Goal: Task Accomplishment & Management: Complete application form

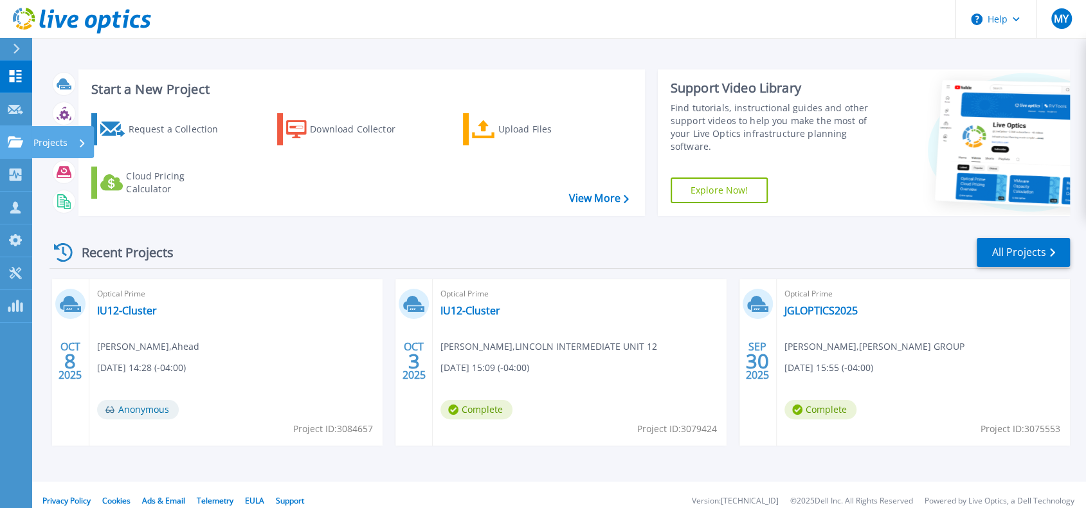
click at [14, 147] on icon at bounding box center [15, 141] width 15 height 11
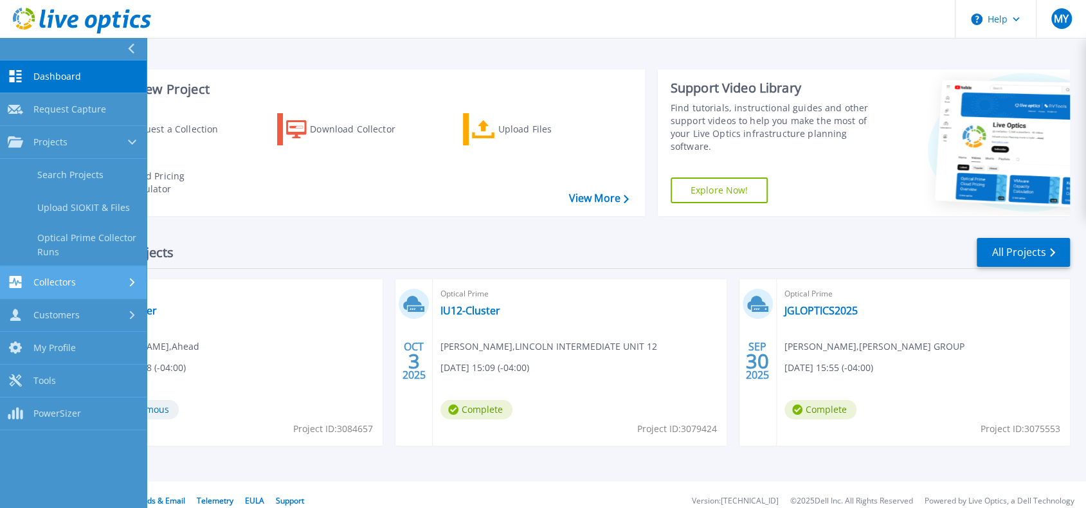
click at [41, 278] on span "Collectors" at bounding box center [54, 283] width 42 height 12
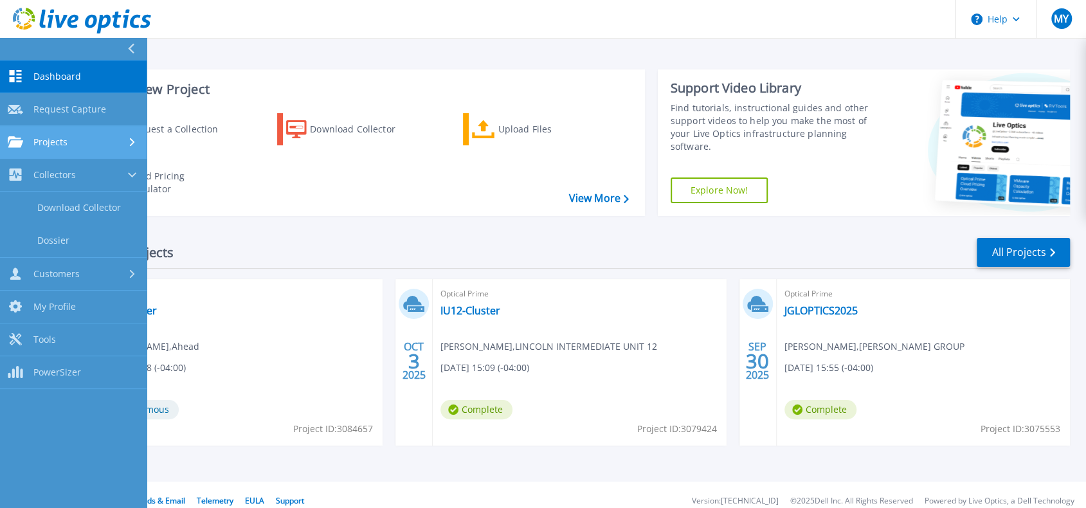
click at [54, 139] on span "Projects" at bounding box center [50, 142] width 34 height 12
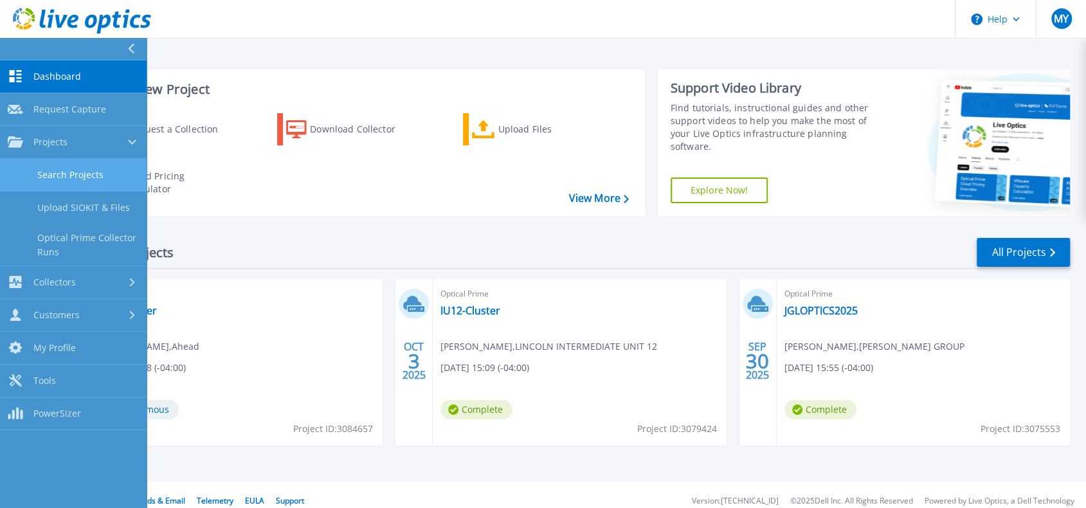
click at [58, 170] on link "Search Projects" at bounding box center [73, 175] width 147 height 33
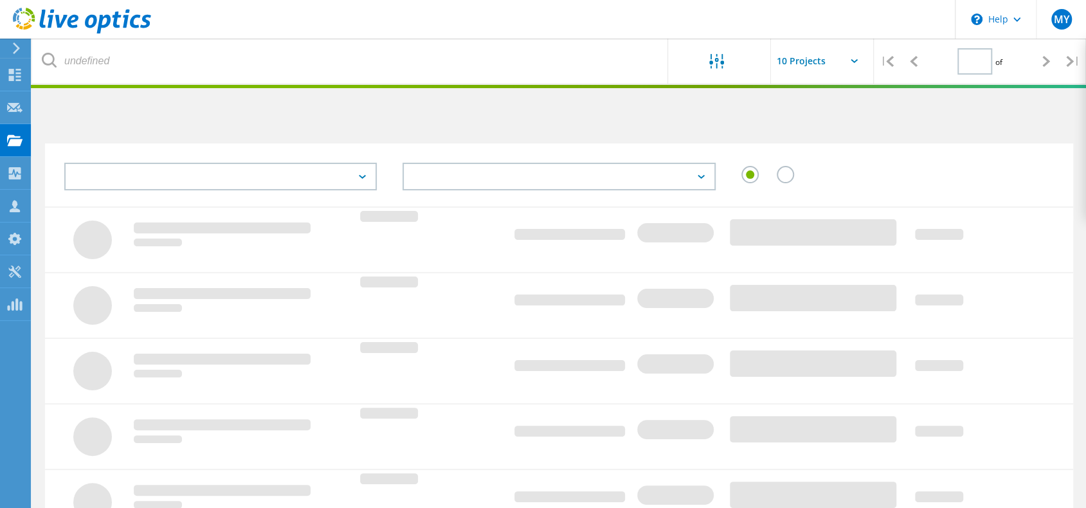
type input "1"
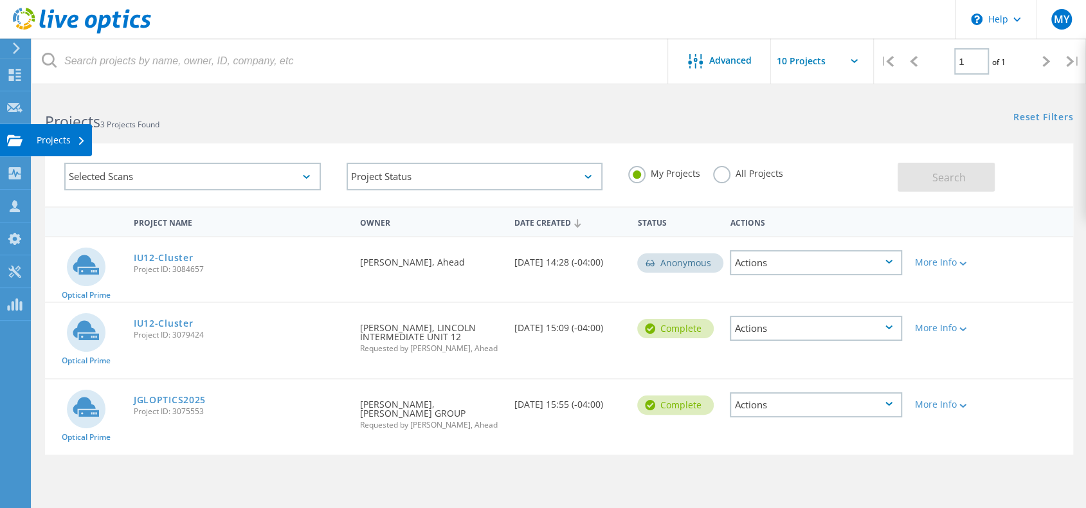
click at [48, 140] on div "Projects" at bounding box center [61, 140] width 49 height 9
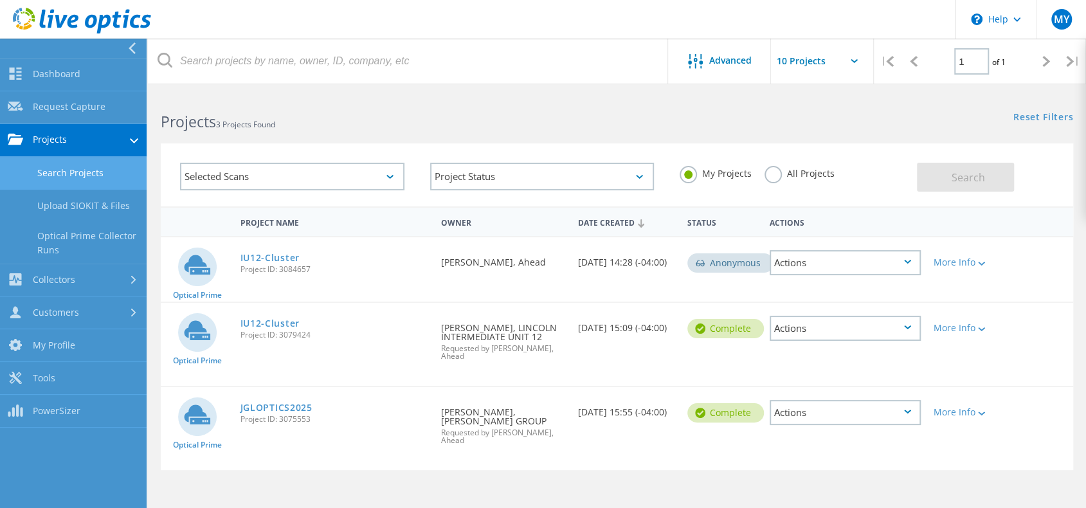
click at [73, 173] on link "Search Projects" at bounding box center [73, 173] width 147 height 33
click at [57, 109] on link "Request Capture" at bounding box center [73, 107] width 147 height 33
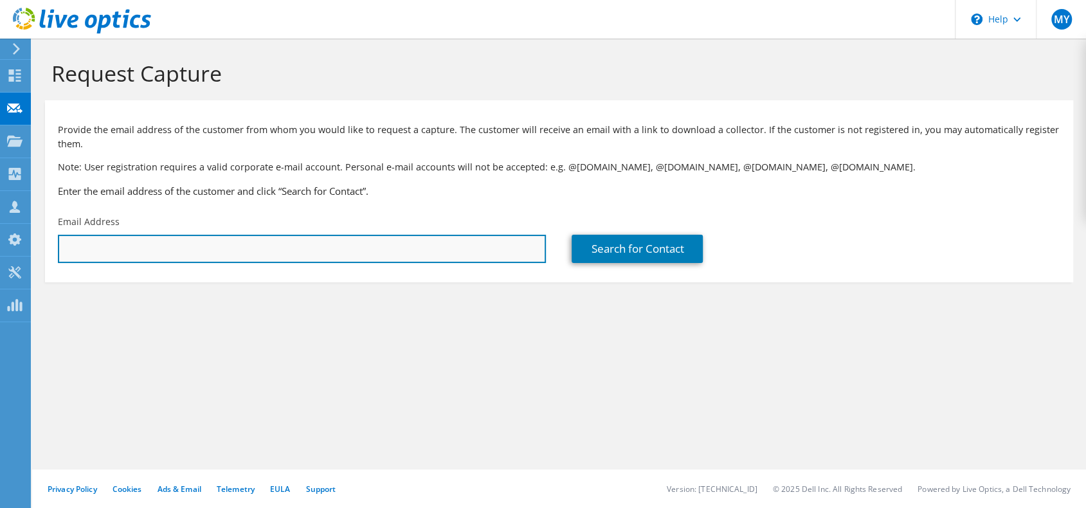
click at [270, 253] on input "text" at bounding box center [302, 249] width 488 height 28
paste input "[EMAIL_ADDRESS][DOMAIN_NAME]"
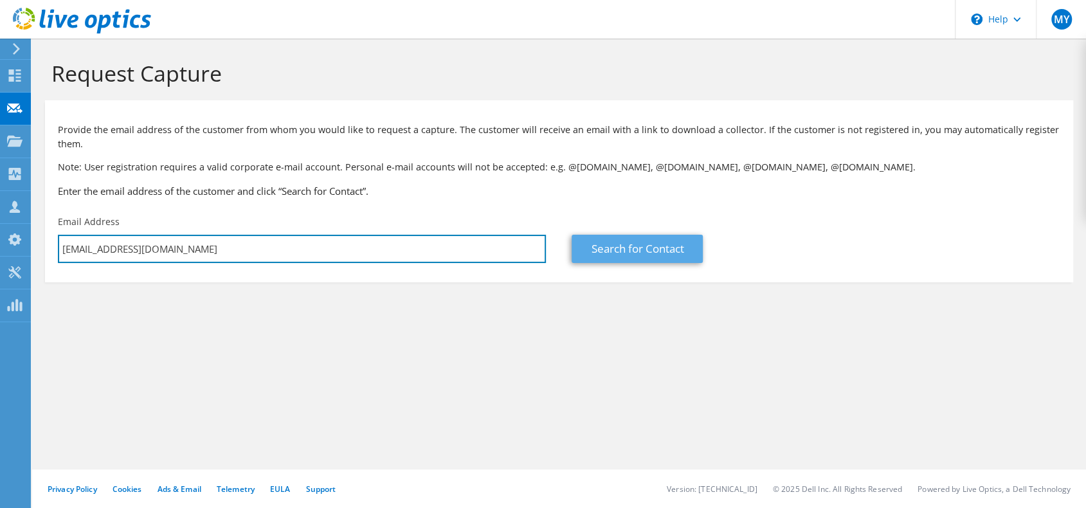
type input "[EMAIL_ADDRESS][DOMAIN_NAME]"
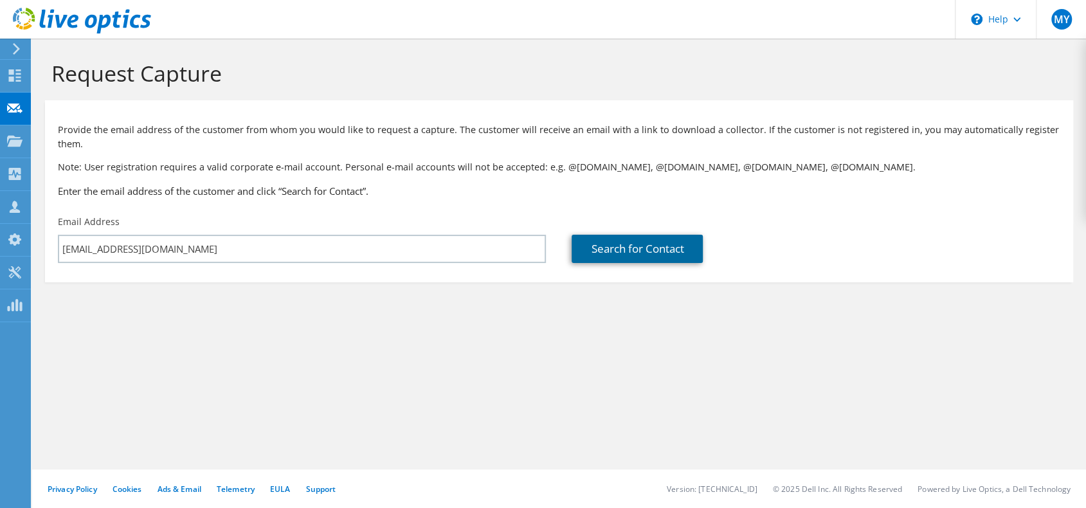
click at [637, 243] on link "Search for Contact" at bounding box center [637, 249] width 131 height 28
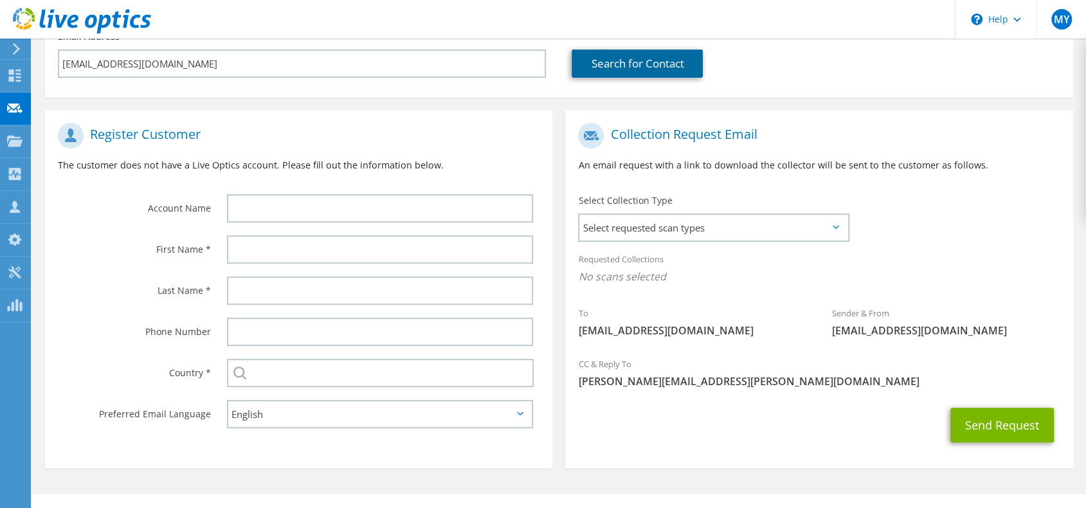
scroll to position [193, 0]
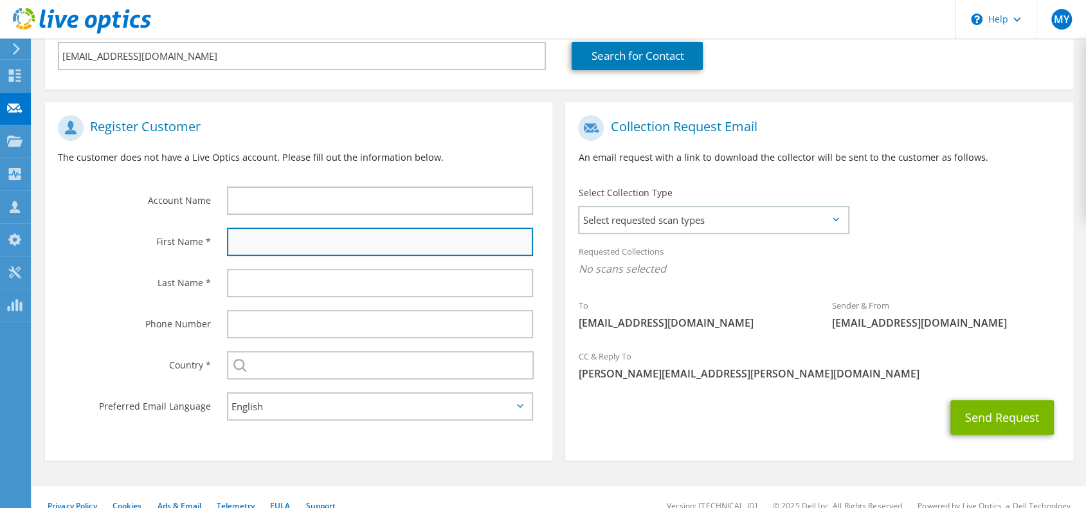
click at [284, 237] on input "text" at bounding box center [380, 242] width 306 height 28
click at [699, 230] on span "Select requested scan types" at bounding box center [713, 220] width 268 height 26
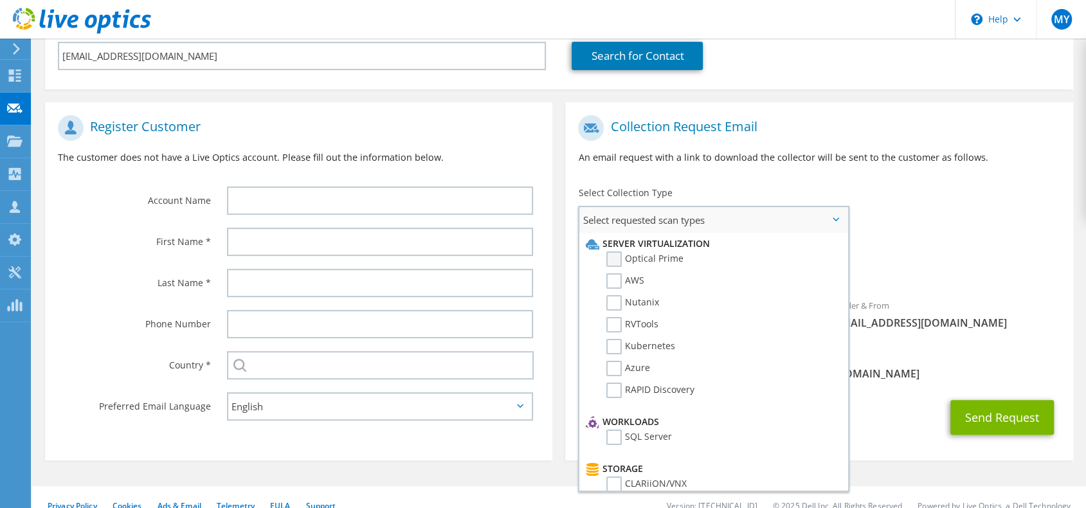
click at [643, 258] on label "Optical Prime" at bounding box center [644, 258] width 77 height 15
click at [0, 0] on input "Optical Prime" at bounding box center [0, 0] width 0 height 0
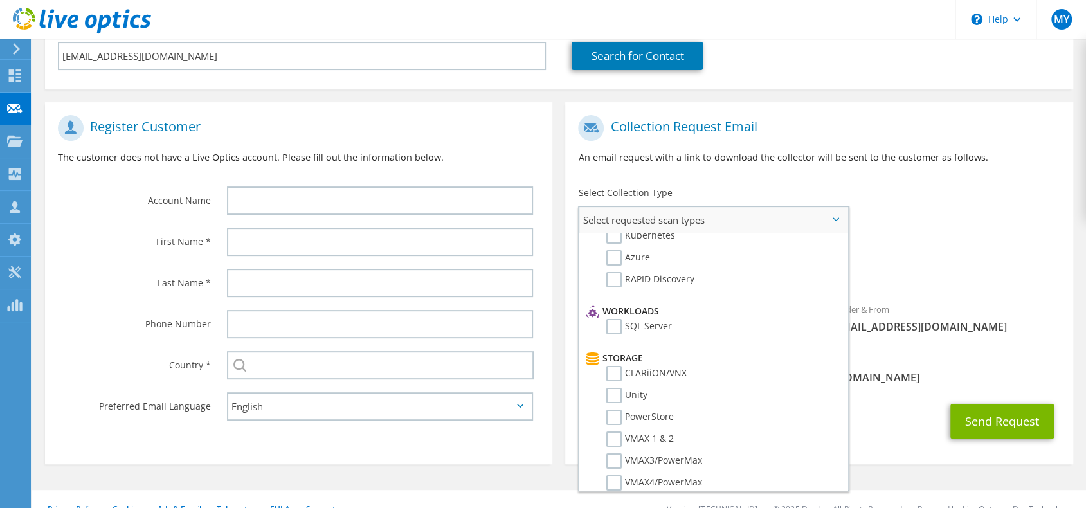
scroll to position [129, 0]
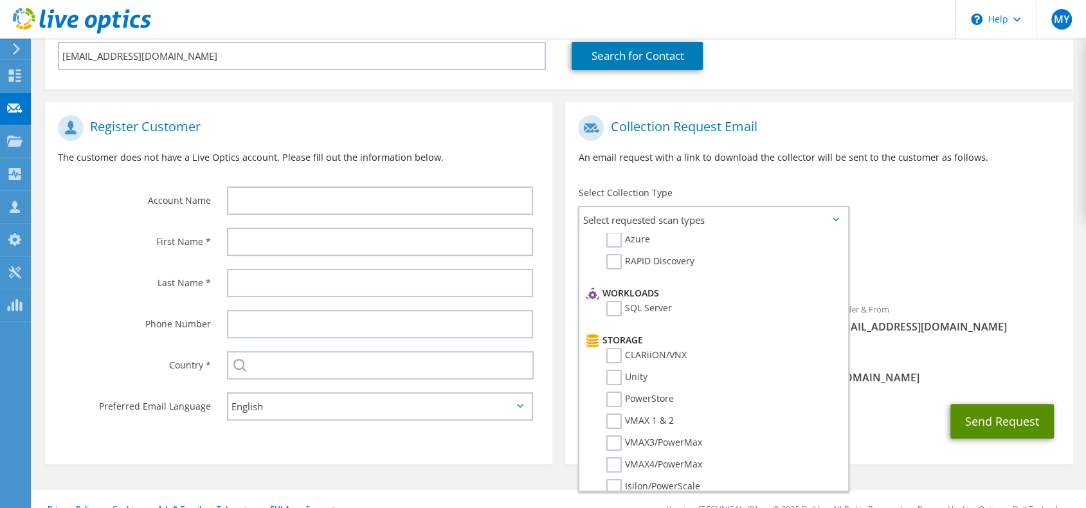
click at [1001, 423] on button "Send Request" at bounding box center [1003, 421] width 104 height 35
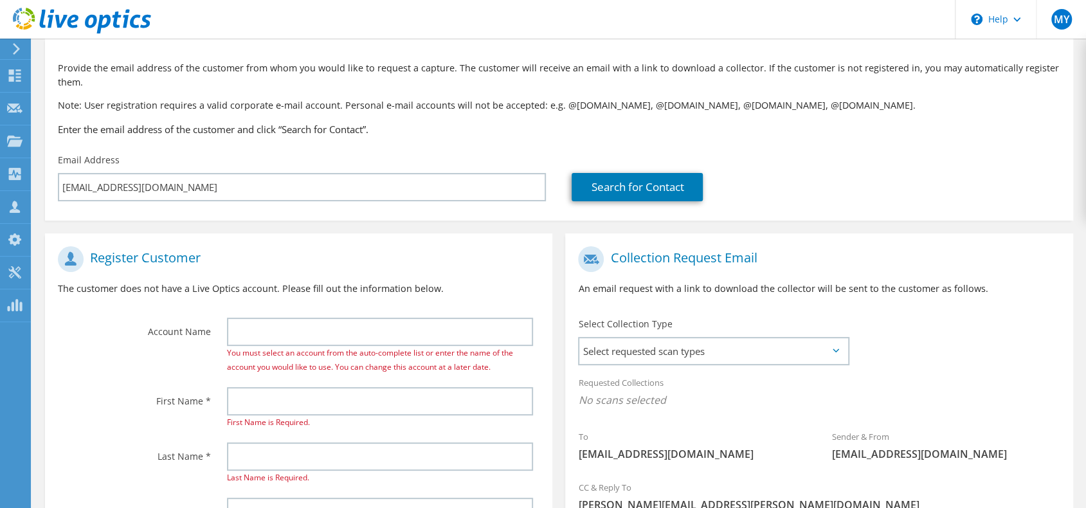
scroll to position [64, 0]
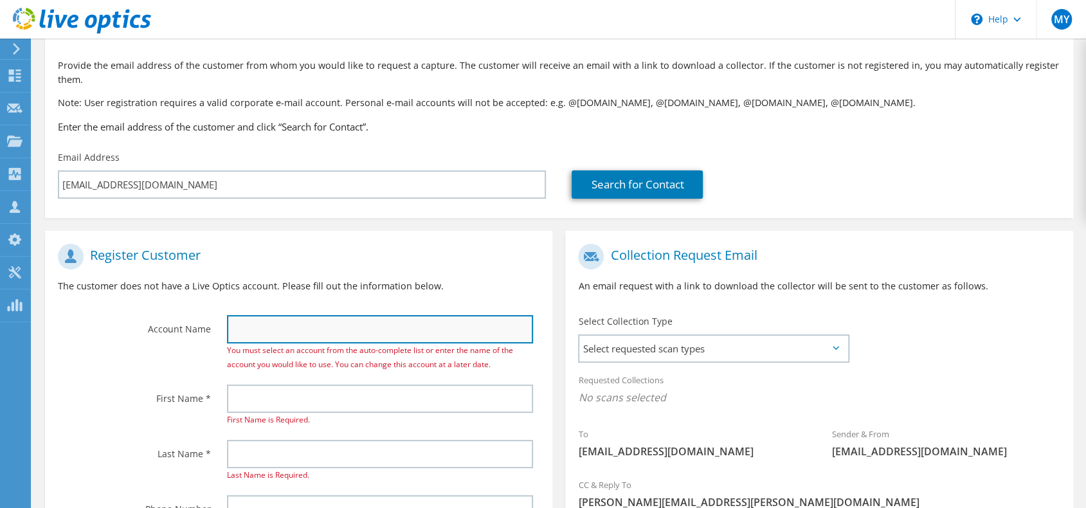
click at [259, 331] on input "text" at bounding box center [380, 329] width 306 height 28
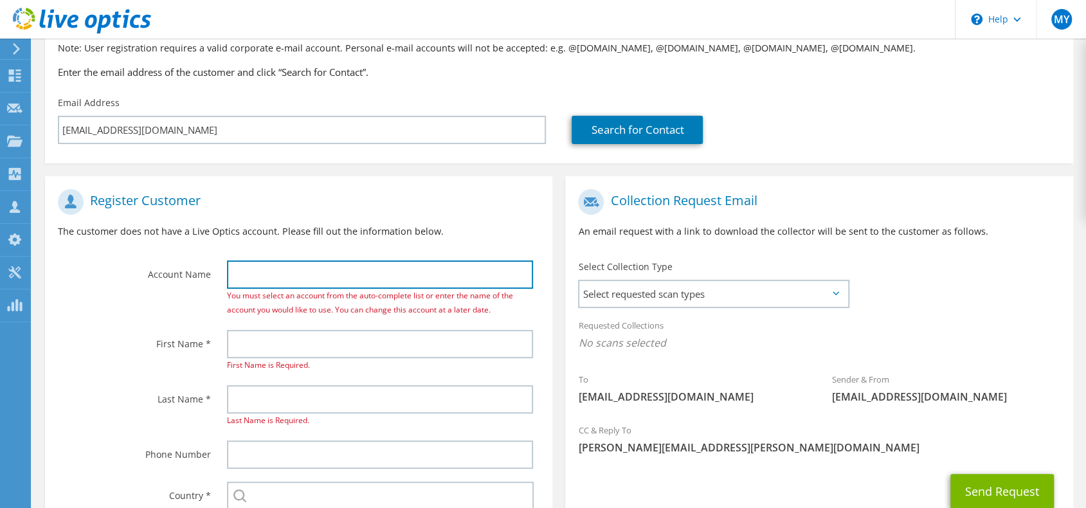
scroll to position [129, 0]
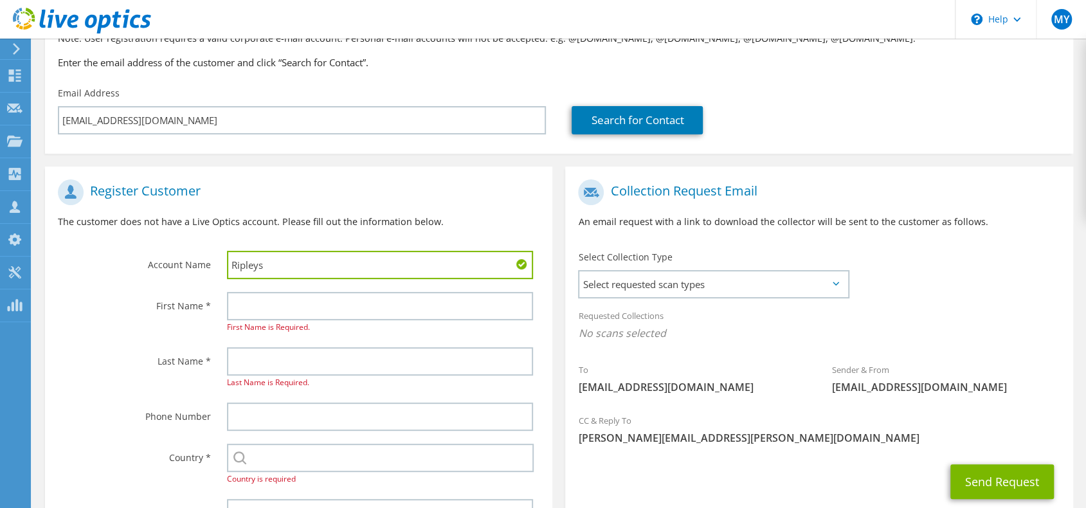
type input "Ripleys"
click at [154, 351] on label "Last Name *" at bounding box center [134, 357] width 153 height 21
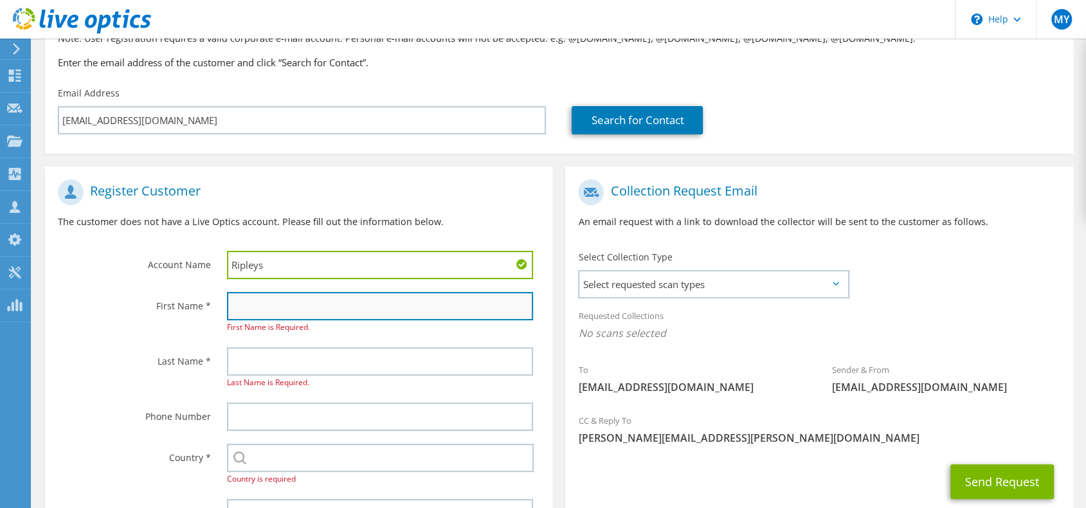
click at [271, 309] on input "text" at bounding box center [380, 306] width 306 height 28
click at [271, 308] on input "text" at bounding box center [380, 306] width 306 height 28
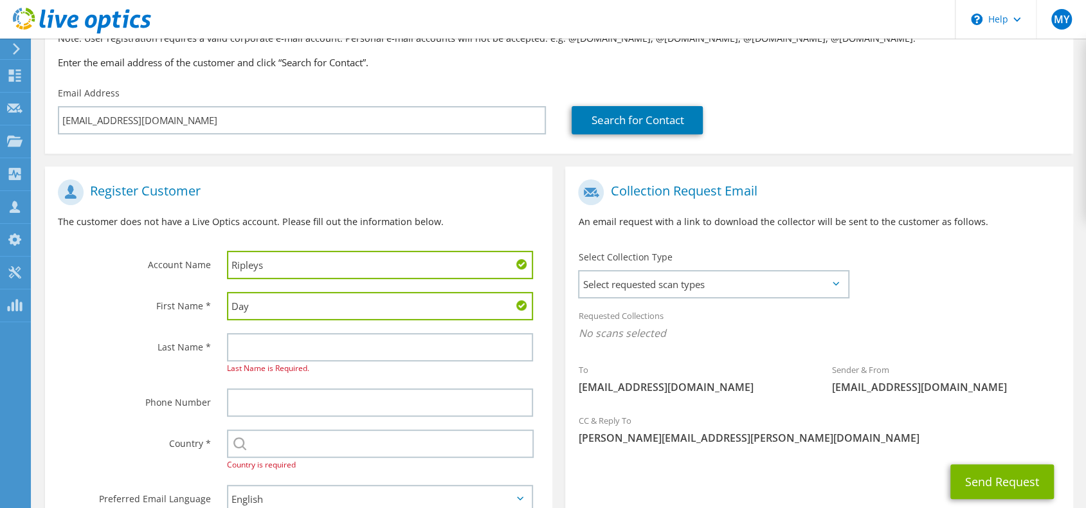
click at [271, 308] on input "Day" at bounding box center [380, 306] width 306 height 28
type input "1"
type input "D"
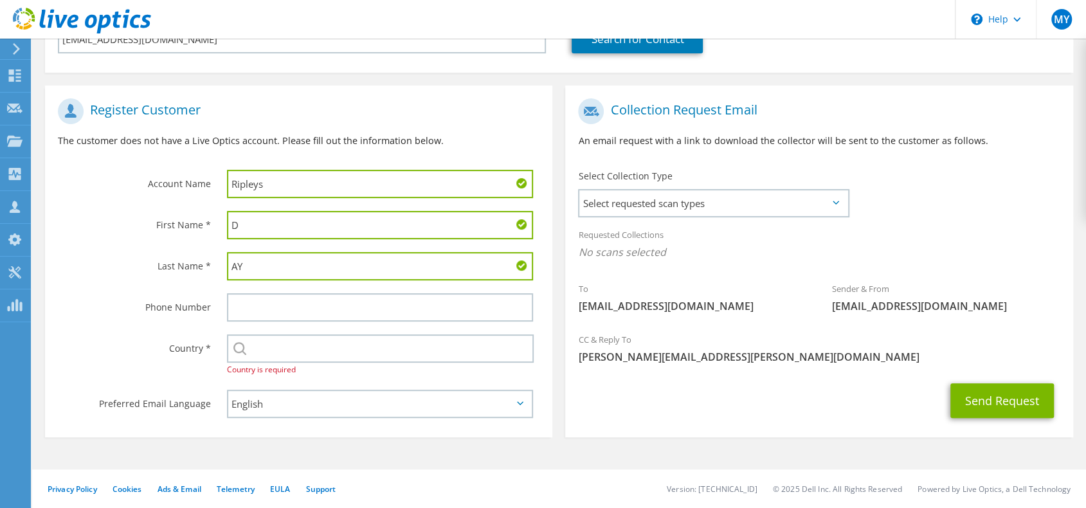
scroll to position [212, 0]
type input "AY"
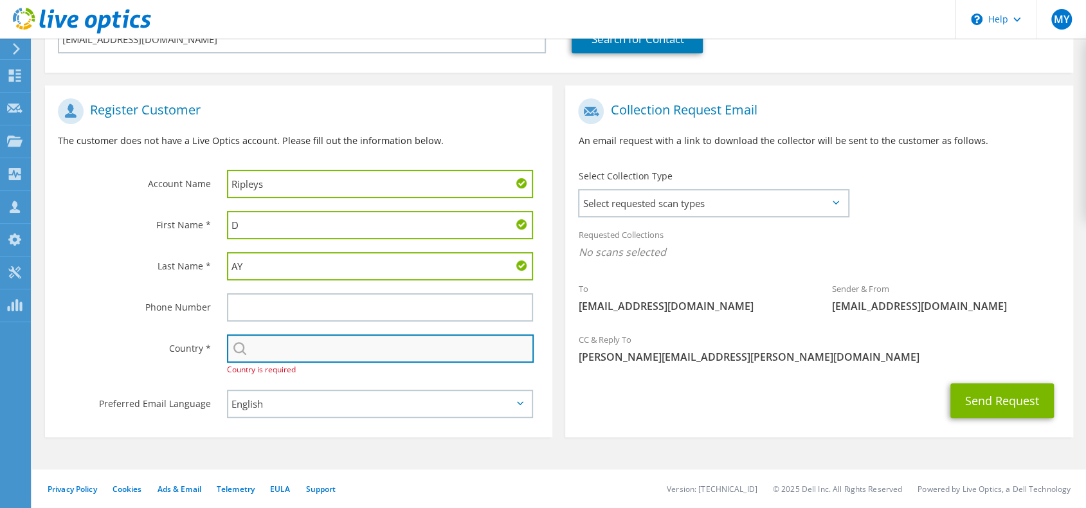
click at [304, 341] on input "text" at bounding box center [380, 348] width 307 height 28
click at [306, 346] on input "text" at bounding box center [380, 348] width 307 height 28
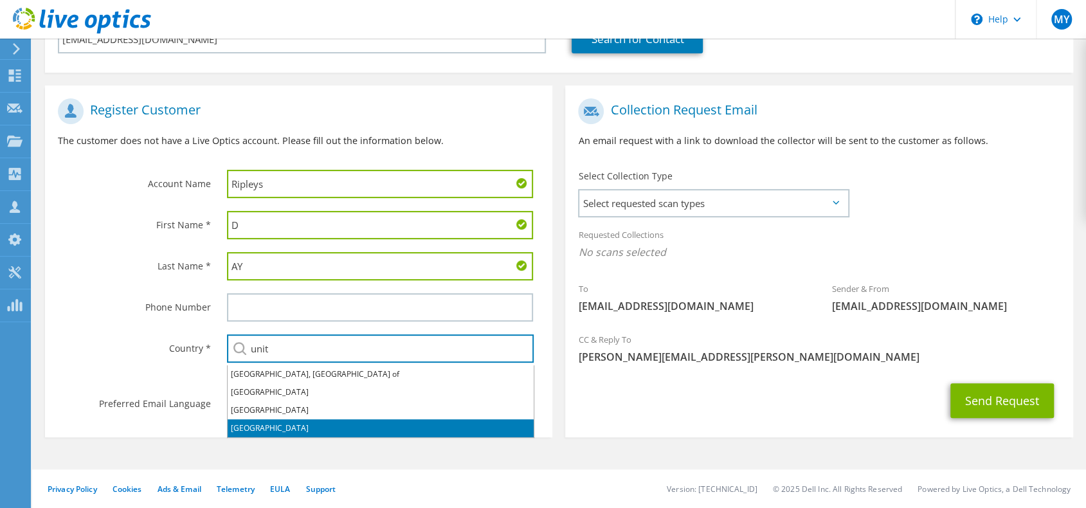
click at [289, 424] on li "[GEOGRAPHIC_DATA]" at bounding box center [381, 428] width 306 height 18
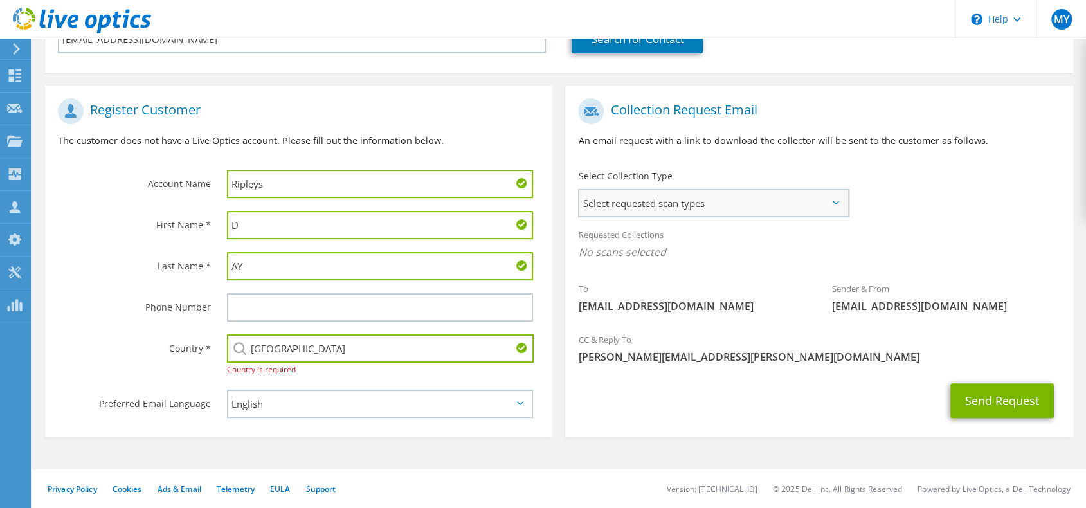
type input "[GEOGRAPHIC_DATA]"
click at [697, 194] on span "Select requested scan types" at bounding box center [713, 203] width 268 height 26
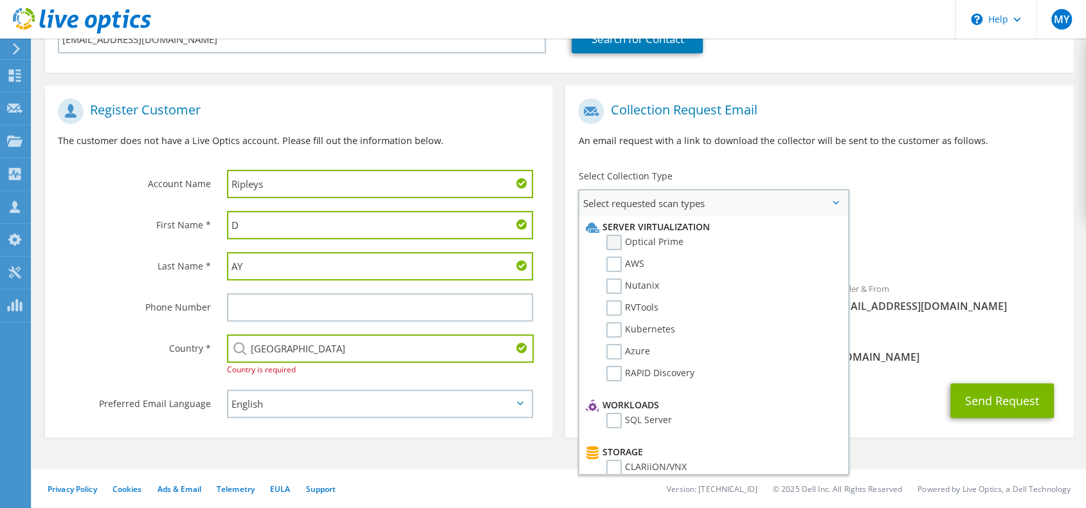
click at [643, 240] on label "Optical Prime" at bounding box center [644, 242] width 77 height 15
click at [0, 0] on input "Optical Prime" at bounding box center [0, 0] width 0 height 0
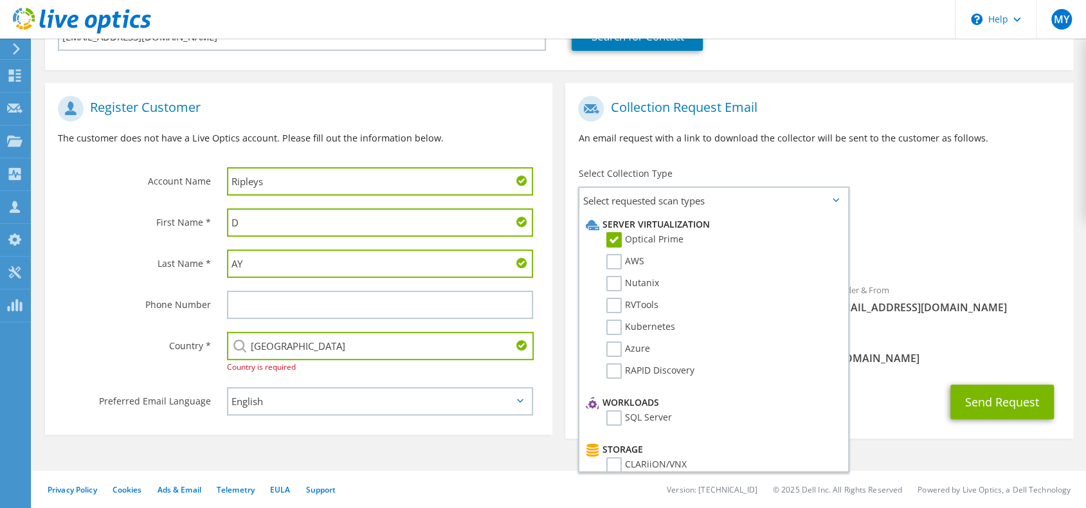
click at [920, 247] on span "Optical Prime" at bounding box center [819, 252] width 482 height 21
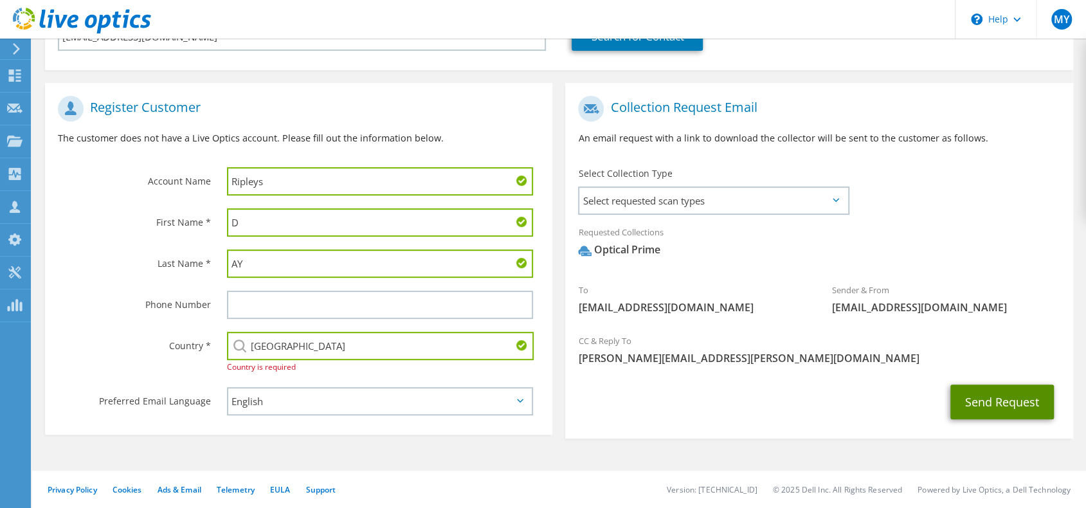
click at [1003, 399] on button "Send Request" at bounding box center [1003, 402] width 104 height 35
